Goal: Task Accomplishment & Management: Manage account settings

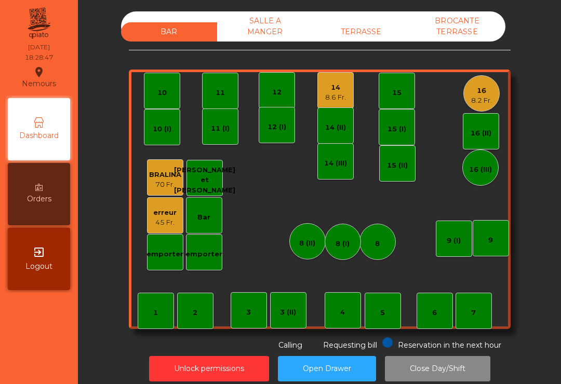
click at [482, 92] on div "16" at bounding box center [481, 91] width 21 height 10
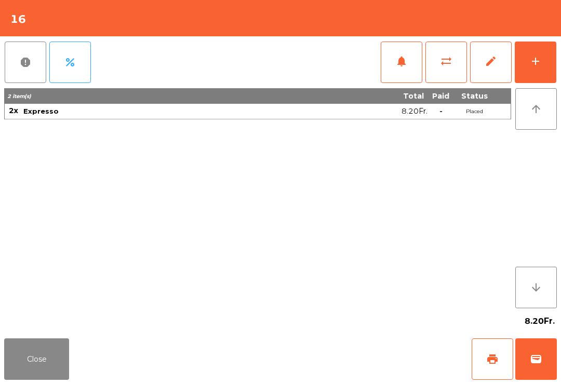
click at [530, 59] on div "add" at bounding box center [535, 61] width 12 height 12
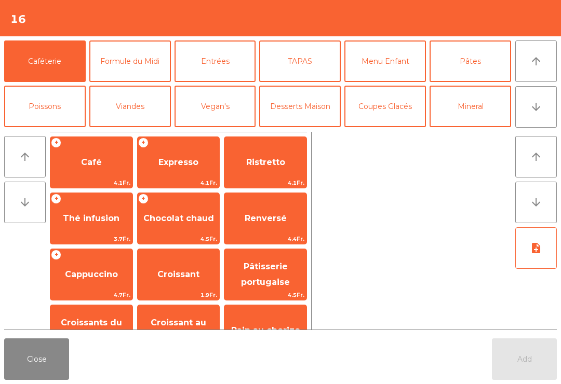
click at [42, 366] on button "Close" at bounding box center [36, 360] width 65 height 42
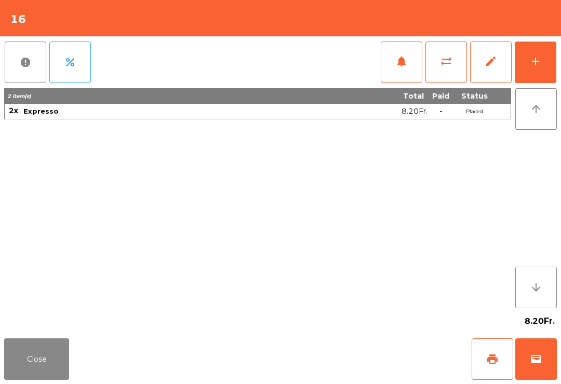
click at [23, 358] on button "Close" at bounding box center [36, 360] width 65 height 42
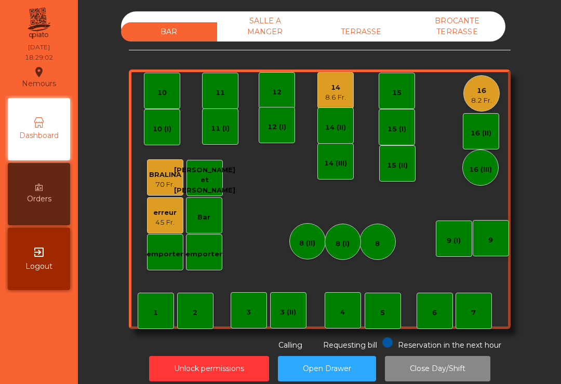
click at [493, 98] on div "16 8.2 Fr." at bounding box center [481, 93] width 36 height 36
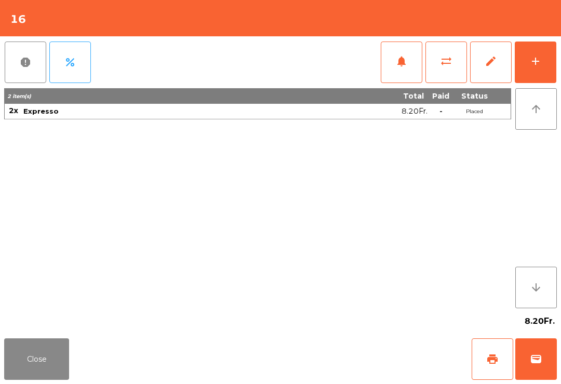
click at [551, 359] on button "wallet" at bounding box center [536, 360] width 42 height 42
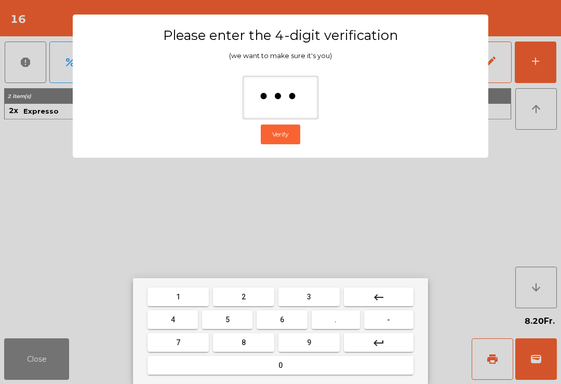
type input "****"
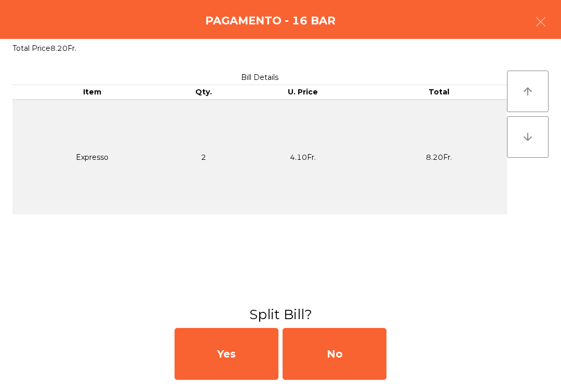
click at [352, 358] on div "No" at bounding box center [335, 354] width 104 height 52
click at [331, 367] on div "No" at bounding box center [335, 354] width 104 height 52
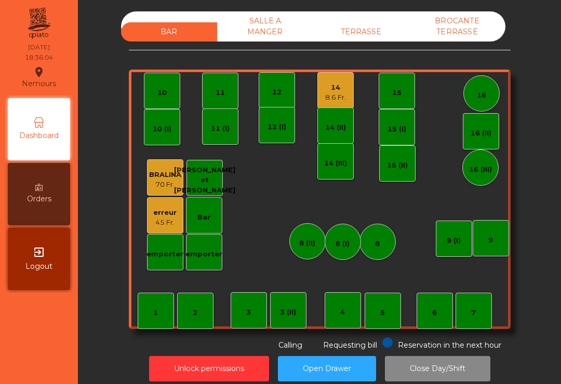
click at [285, 92] on div "12" at bounding box center [277, 90] width 36 height 36
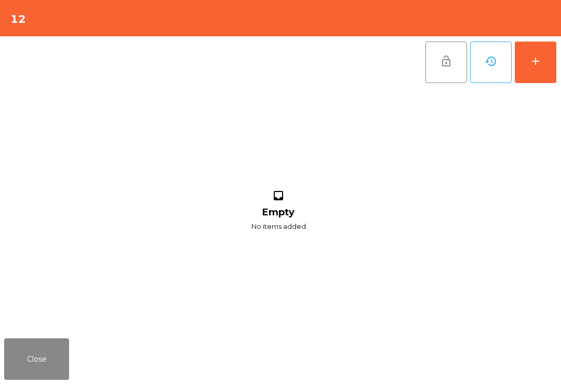
click at [539, 59] on div "add" at bounding box center [535, 61] width 12 height 12
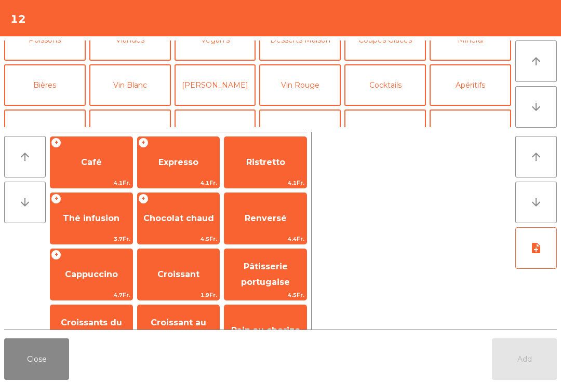
scroll to position [66, 0]
click at [300, 78] on button "Vin Rouge" at bounding box center [300, 86] width 82 height 42
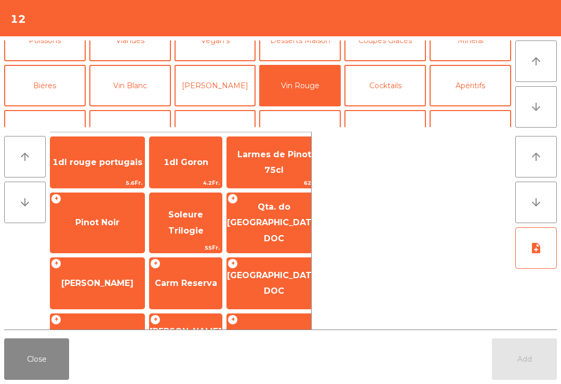
click at [303, 95] on button "Vin Rouge" at bounding box center [300, 86] width 82 height 42
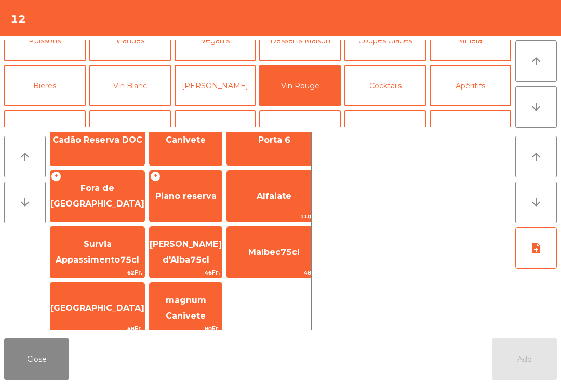
scroll to position [488, 0]
click at [187, 192] on span "Piano reserva" at bounding box center [185, 197] width 61 height 10
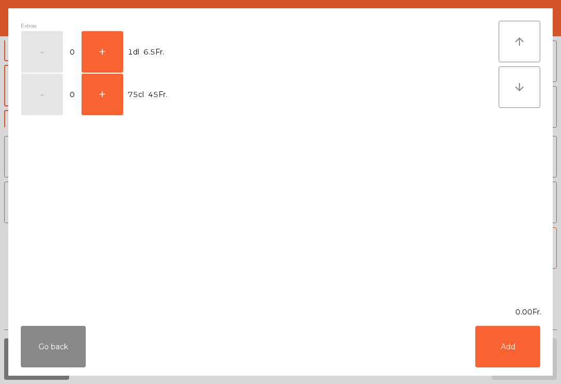
click at [107, 42] on button "+" at bounding box center [103, 52] width 42 height 42
click at [108, 36] on button "+" at bounding box center [103, 52] width 42 height 42
click at [502, 345] on button "Add" at bounding box center [507, 347] width 65 height 42
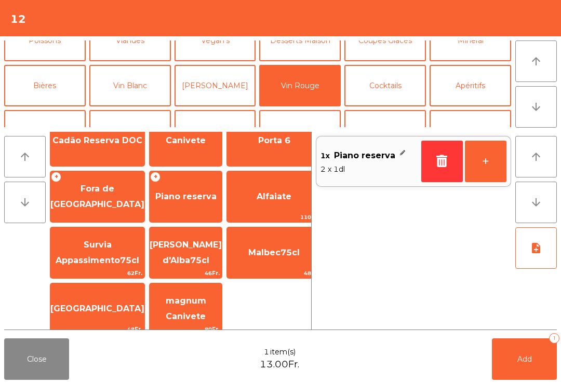
click at [481, 46] on button "Mineral" at bounding box center [471, 41] width 82 height 42
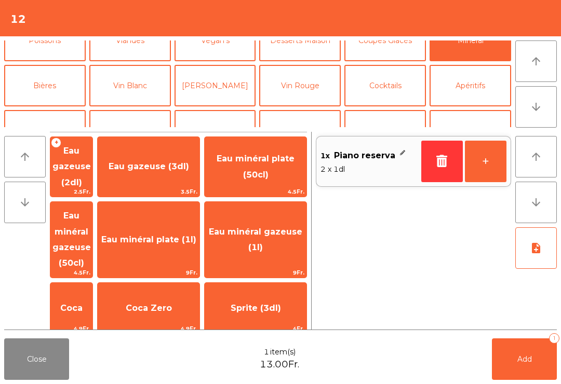
scroll to position [0, 0]
click at [89, 219] on span "Eau minéral gazeuse (50cl)" at bounding box center [71, 240] width 42 height 76
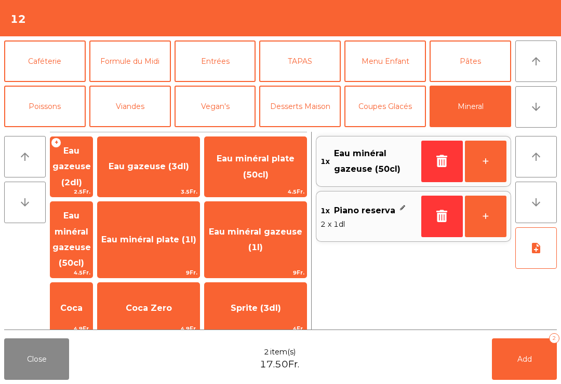
scroll to position [11, 0]
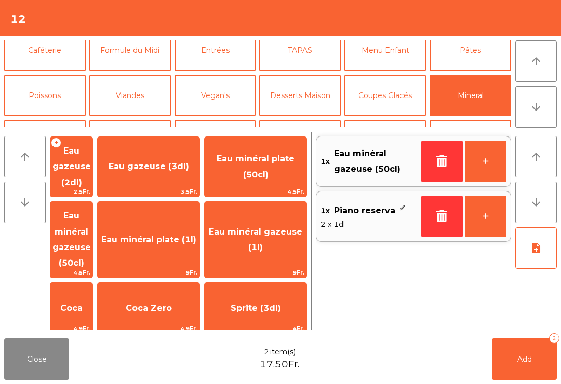
click at [219, 55] on button "Entrées" at bounding box center [216, 51] width 82 height 42
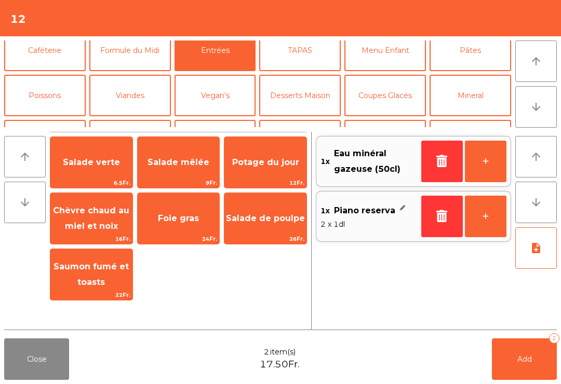
click at [287, 51] on button "TAPAS" at bounding box center [300, 51] width 82 height 42
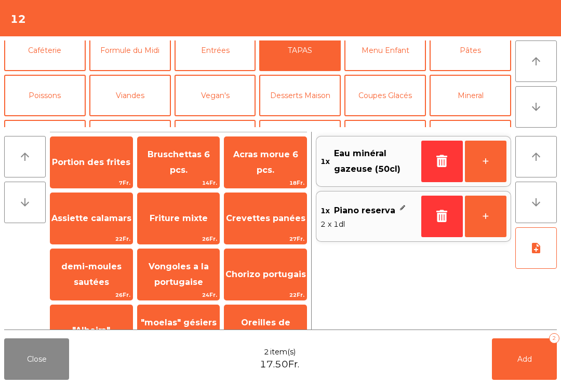
click at [182, 148] on div "Bruschettas 6 pcs. 14Fr." at bounding box center [178, 163] width 83 height 52
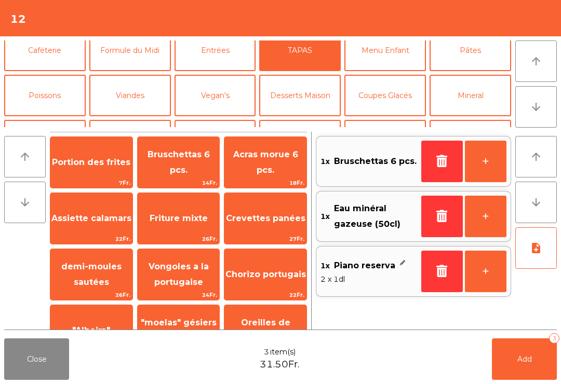
click at [46, 102] on button "Poissons" at bounding box center [45, 96] width 82 height 42
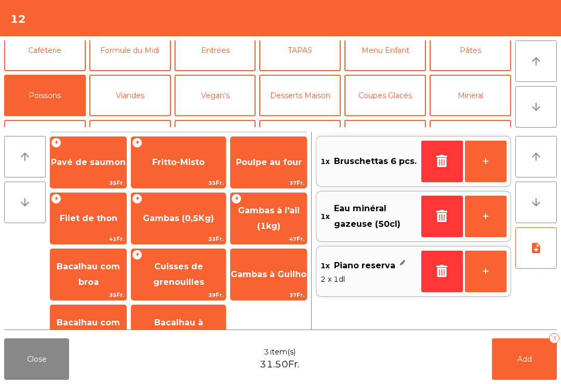
click at [192, 217] on span "Gambas (0,5Kg)" at bounding box center [178, 219] width 71 height 10
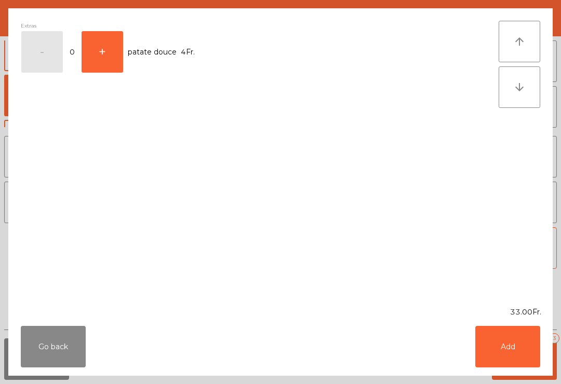
click at [507, 345] on button "Add" at bounding box center [507, 347] width 65 height 42
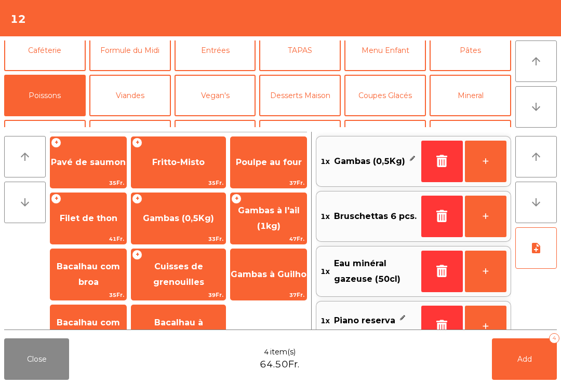
click at [545, 251] on button "note_add" at bounding box center [536, 249] width 42 height 42
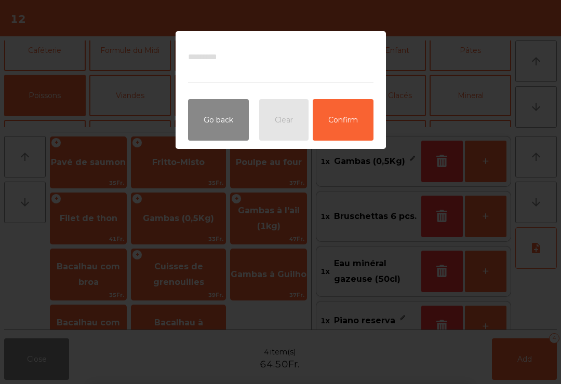
click at [432, 118] on ngb-modal-window "Go back Clear Confirm" at bounding box center [280, 192] width 561 height 384
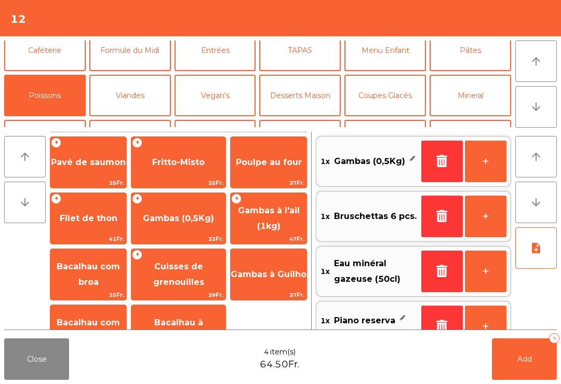
click at [533, 250] on icon "note_add" at bounding box center [536, 248] width 12 height 12
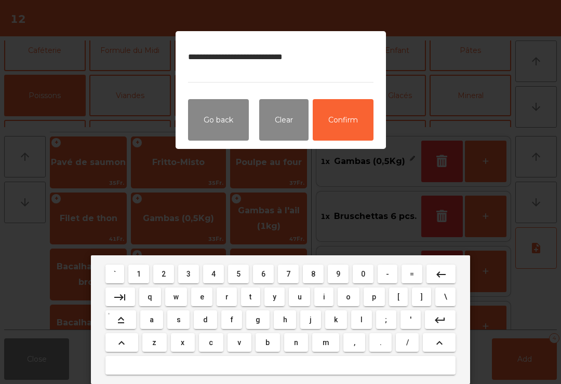
click at [247, 57] on textarea "**********" at bounding box center [280, 63] width 185 height 39
click at [261, 59] on textarea "**********" at bounding box center [280, 63] width 185 height 39
type textarea "**********"
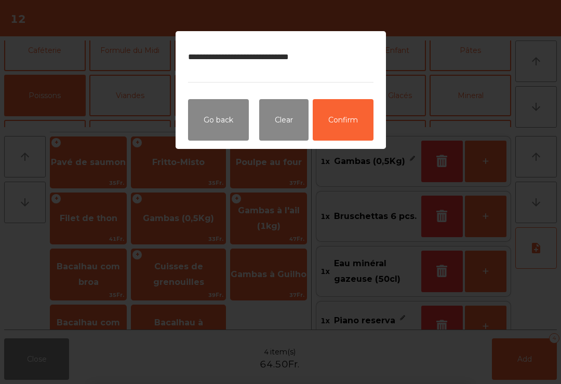
click at [344, 120] on button "Confirm" at bounding box center [343, 120] width 61 height 42
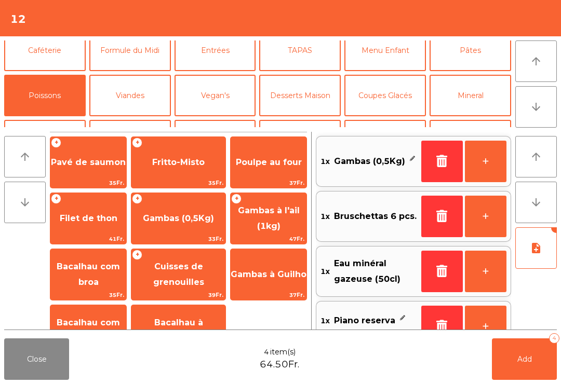
click at [527, 363] on span "Add" at bounding box center [524, 359] width 15 height 9
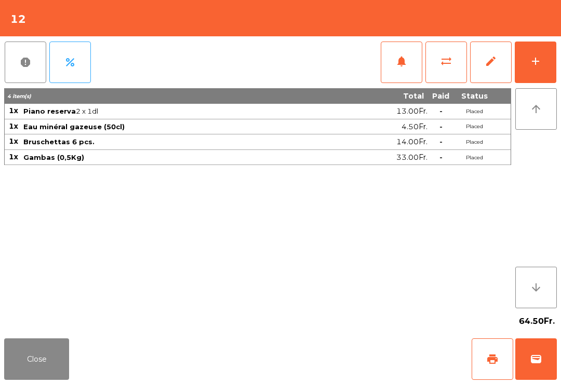
click at [405, 62] on span "notifications" at bounding box center [401, 61] width 12 height 12
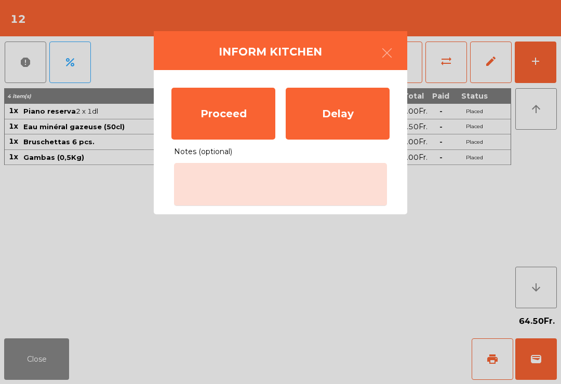
click at [215, 110] on div "Proceed" at bounding box center [223, 114] width 104 height 52
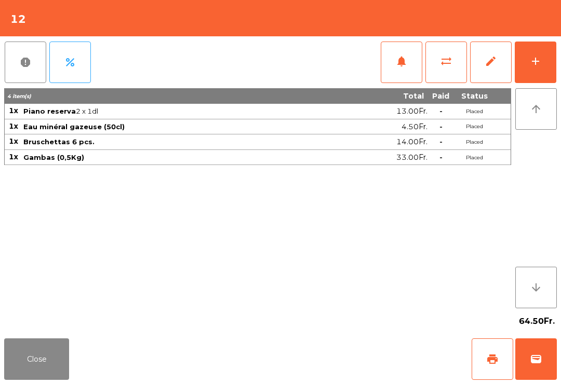
click at [43, 372] on button "Close" at bounding box center [36, 360] width 65 height 42
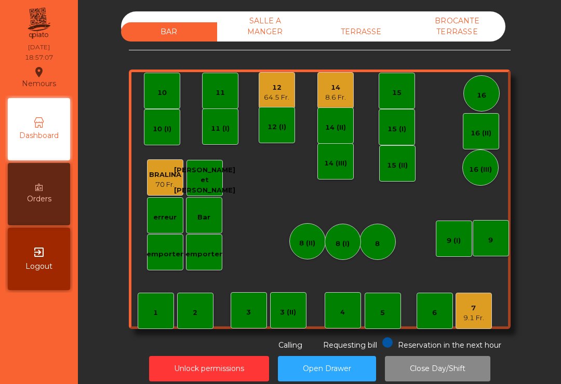
click at [473, 325] on div "7 9.1 Fr." at bounding box center [474, 311] width 36 height 36
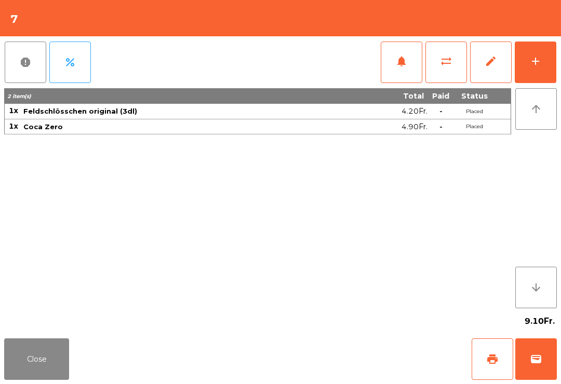
click at [534, 72] on button "add" at bounding box center [536, 63] width 42 height 42
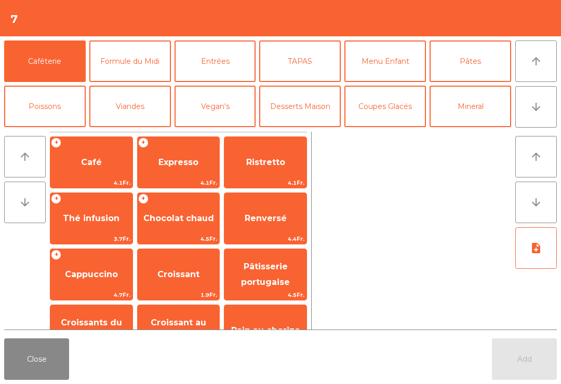
click at [48, 113] on button "Poissons" at bounding box center [45, 107] width 82 height 42
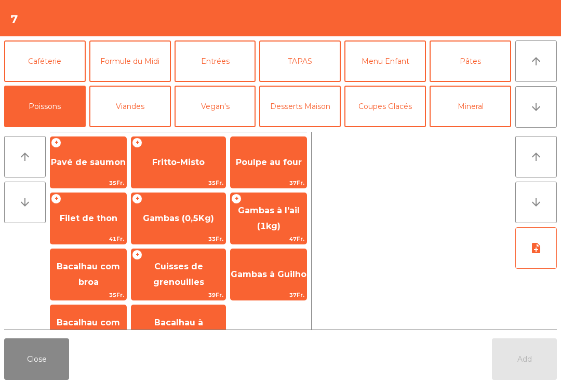
click at [186, 227] on span "Gambas (0,5Kg)" at bounding box center [178, 219] width 94 height 28
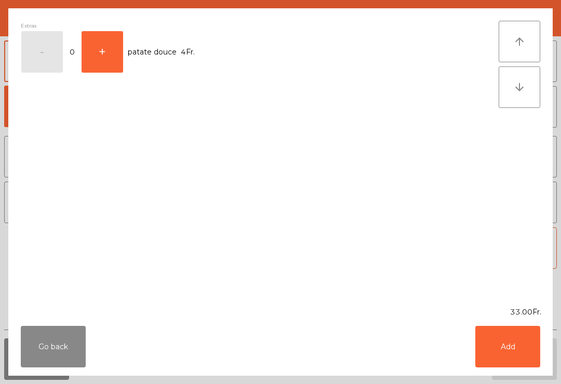
click at [497, 346] on button "Add" at bounding box center [507, 347] width 65 height 42
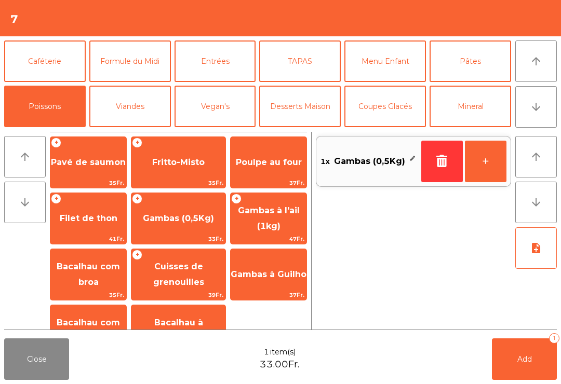
scroll to position [38, 0]
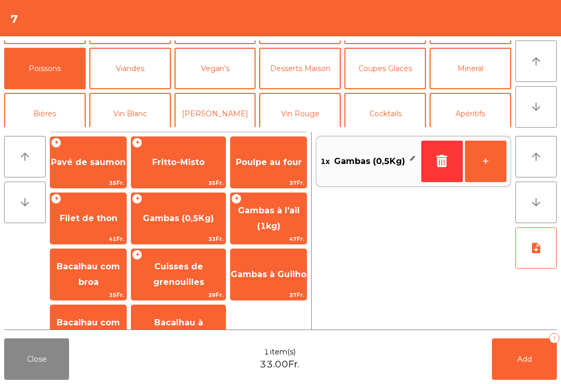
click at [146, 74] on button "Viandes" at bounding box center [130, 69] width 82 height 42
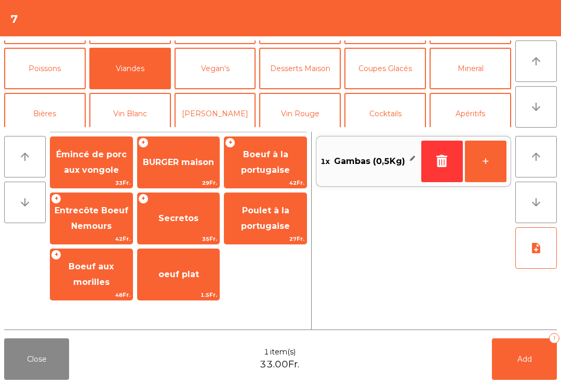
click at [191, 178] on div "+ BURGER maison 29Fr." at bounding box center [178, 163] width 83 height 52
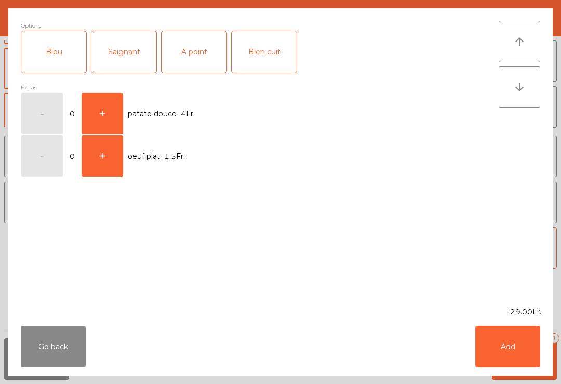
click at [203, 53] on div "A point" at bounding box center [194, 52] width 65 height 42
click at [532, 348] on button "Add" at bounding box center [507, 347] width 65 height 42
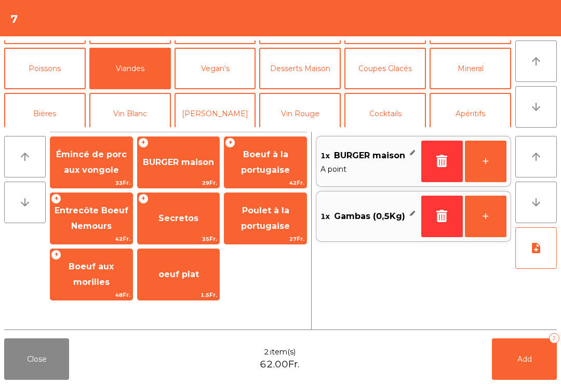
click at [529, 379] on button "Add 2" at bounding box center [524, 360] width 65 height 42
